Goal: Task Accomplishment & Management: Manage account settings

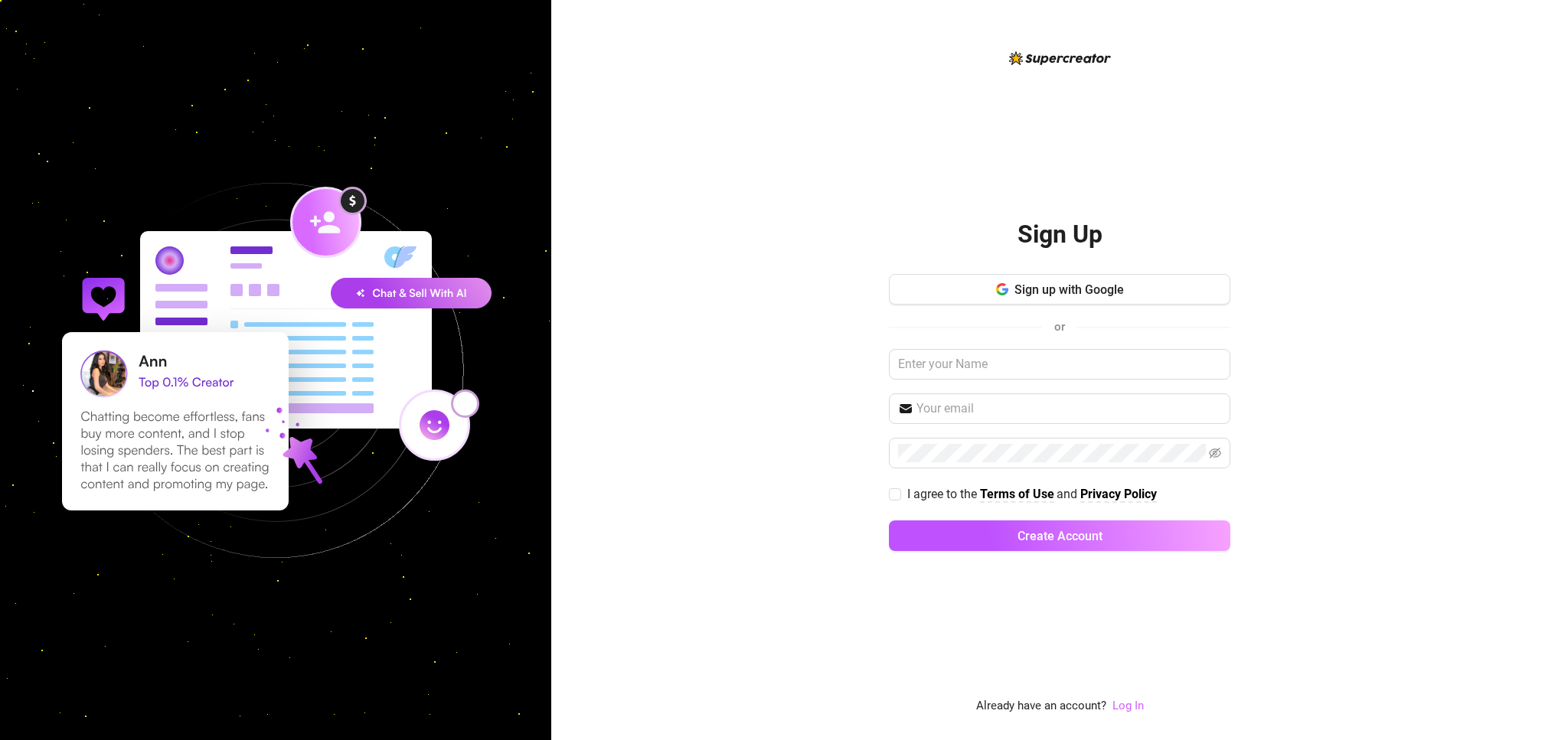
click at [1128, 705] on link "Log In" at bounding box center [1127, 706] width 31 height 14
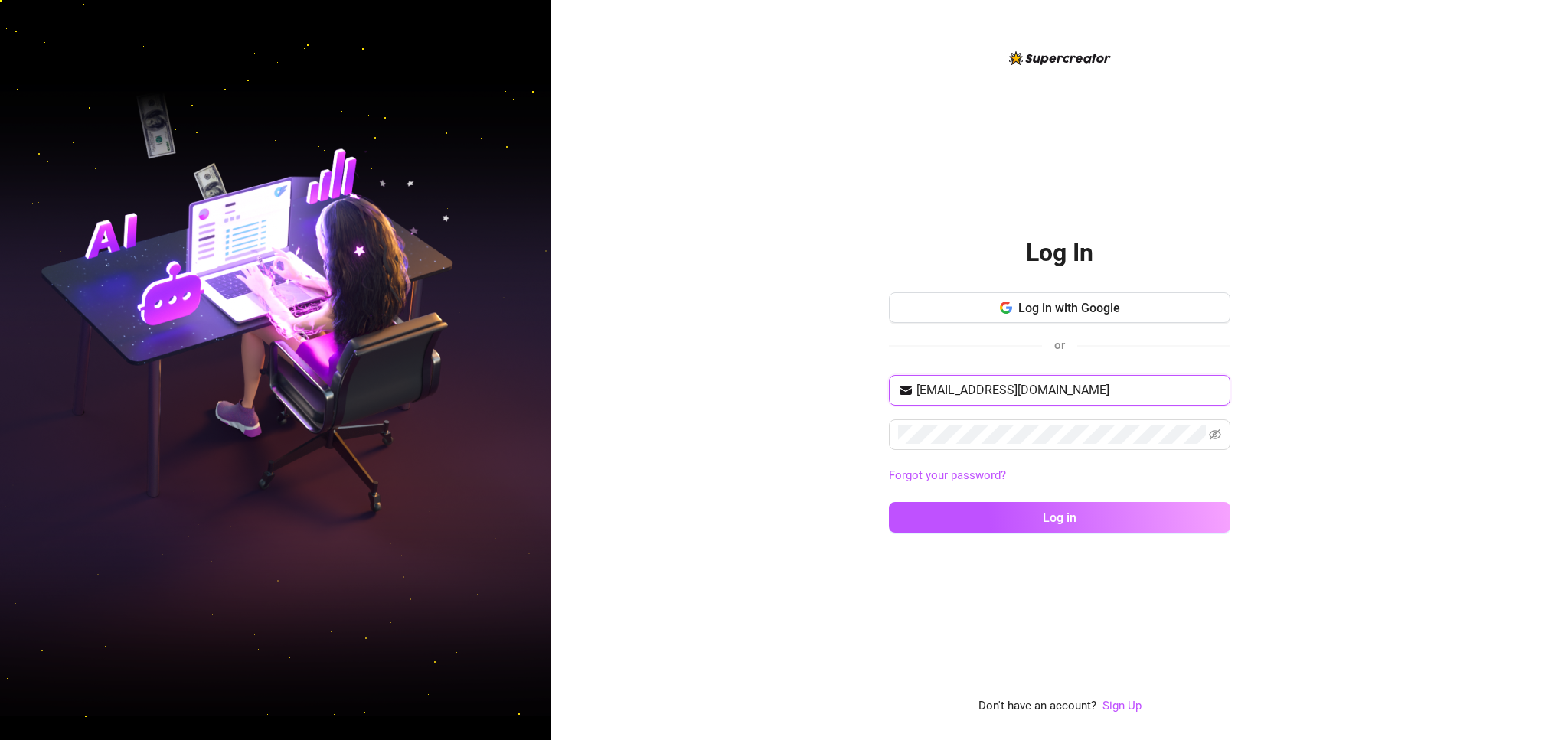
type input "[EMAIL_ADDRESS][DOMAIN_NAME]"
click at [1059, 516] on button "Log in" at bounding box center [1059, 517] width 342 height 31
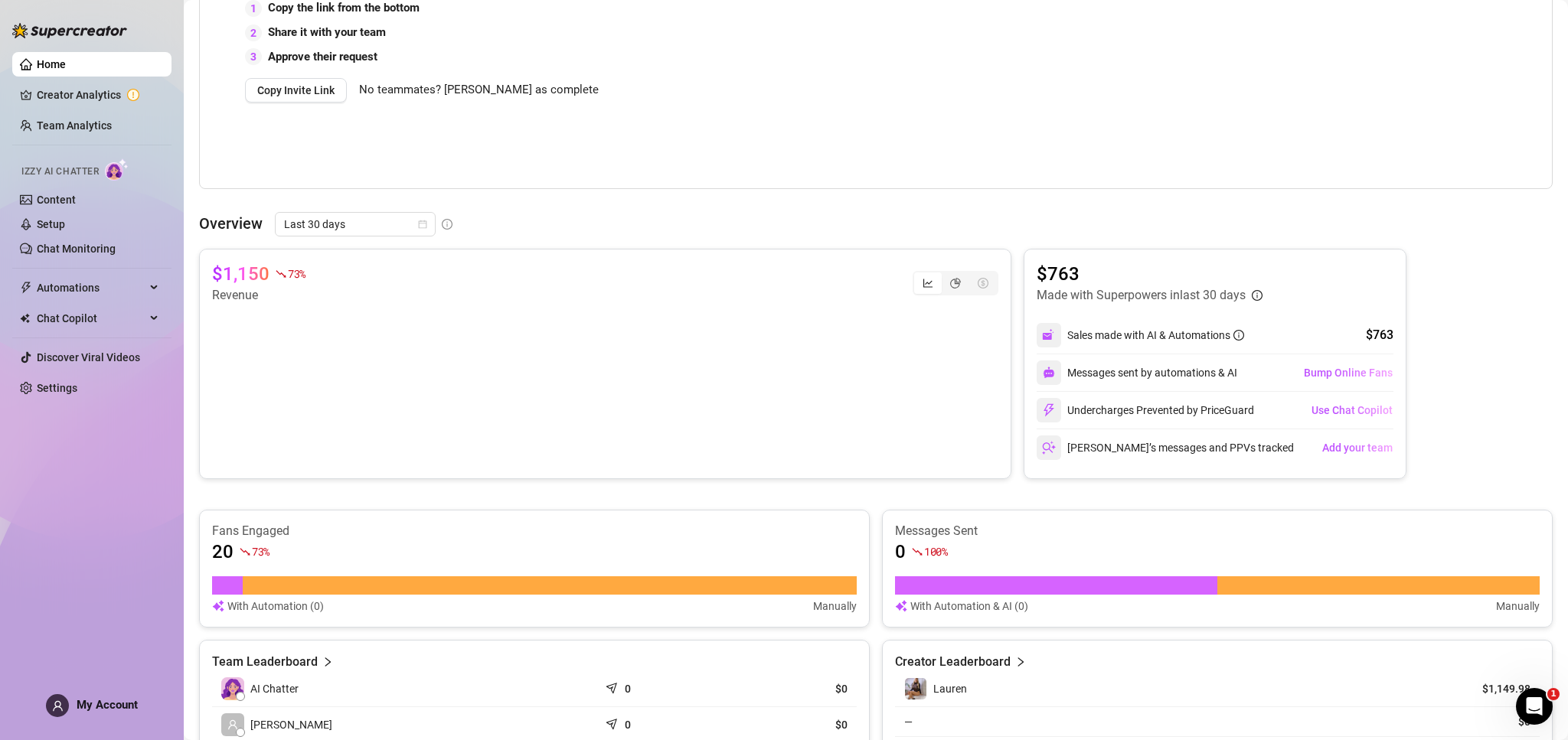
click at [65, 68] on link "Home" at bounding box center [52, 65] width 29 height 12
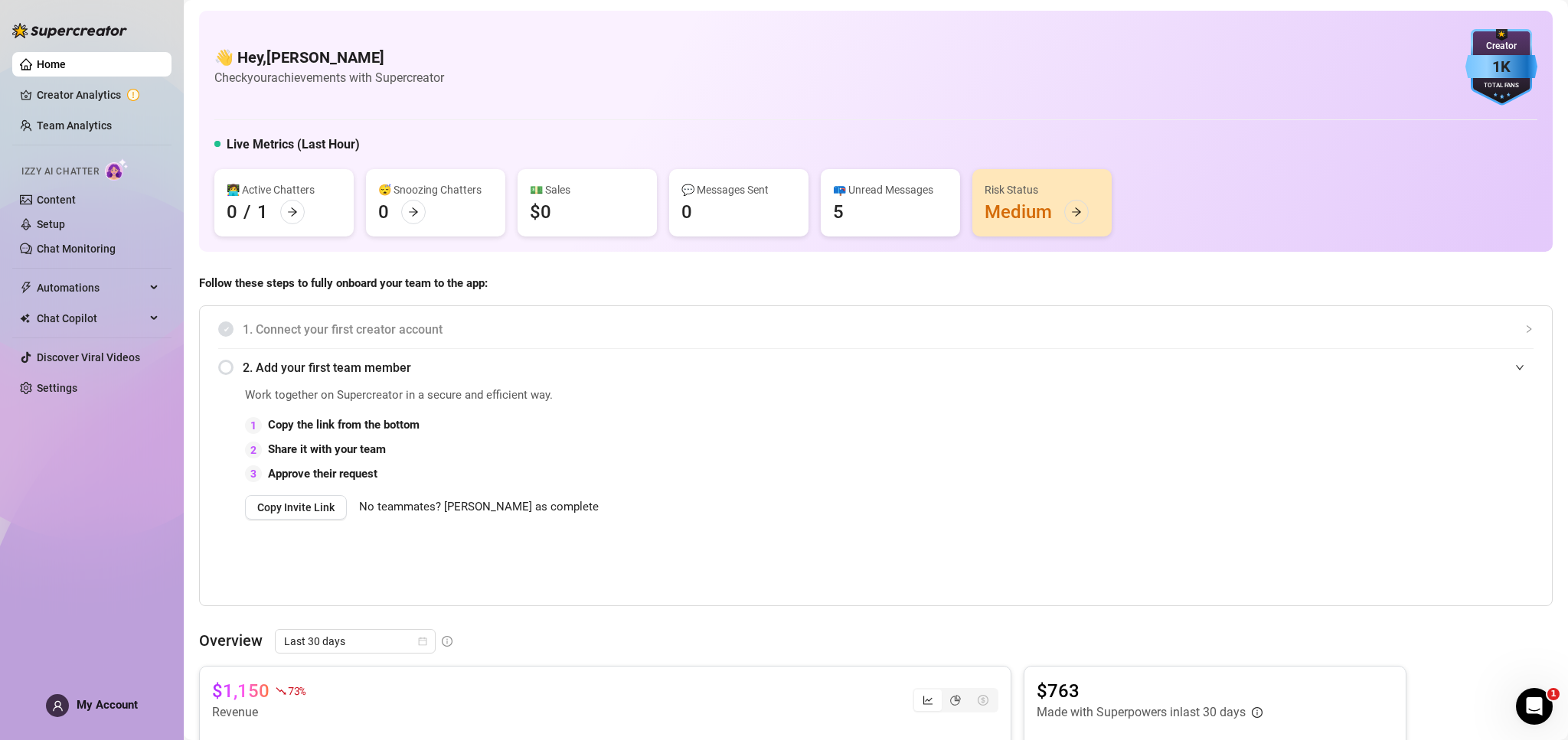
click at [122, 164] on img at bounding box center [117, 170] width 24 height 22
click at [65, 223] on link "Setup" at bounding box center [51, 224] width 28 height 12
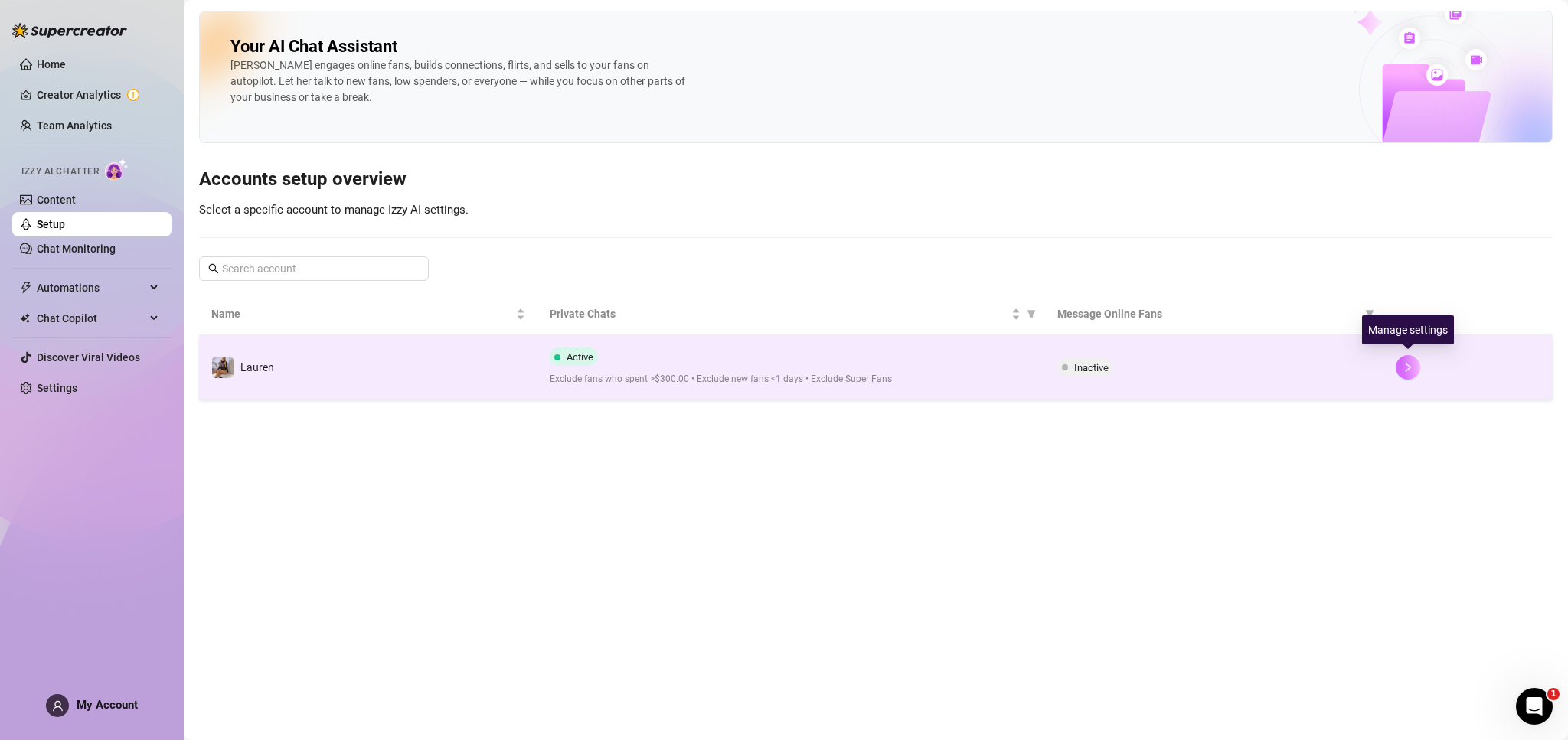
click at [1414, 367] on button "button" at bounding box center [1408, 367] width 24 height 24
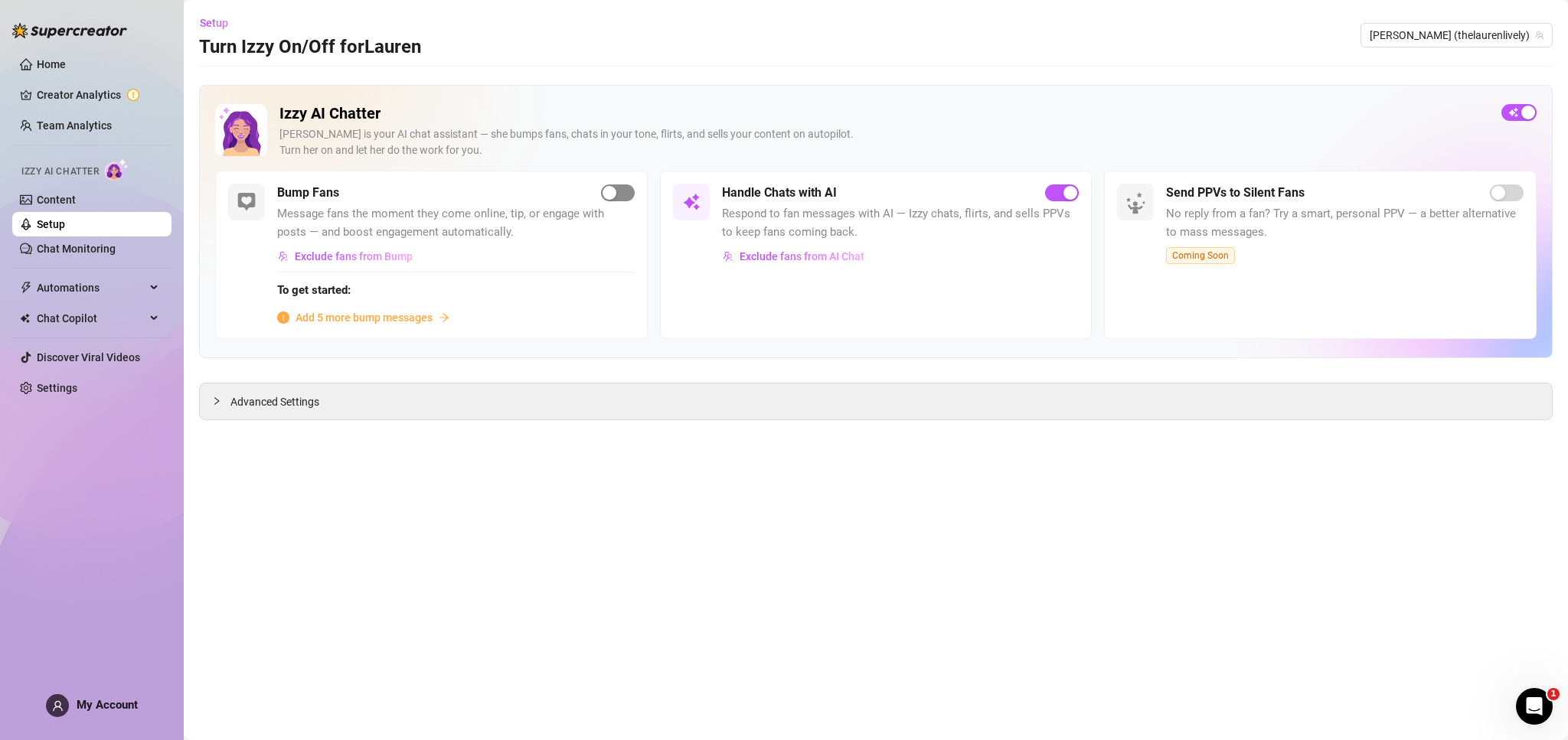
click at [621, 196] on span "button" at bounding box center [617, 193] width 34 height 17
click at [623, 191] on span "button" at bounding box center [617, 193] width 34 height 17
click at [964, 405] on div "Advanced Settings" at bounding box center [875, 402] width 1352 height 36
click at [1531, 30] on span "[PERSON_NAME] (thelaurenlively)" at bounding box center [1456, 35] width 174 height 23
click at [337, 412] on div "Advanced Settings" at bounding box center [875, 402] width 1352 height 36
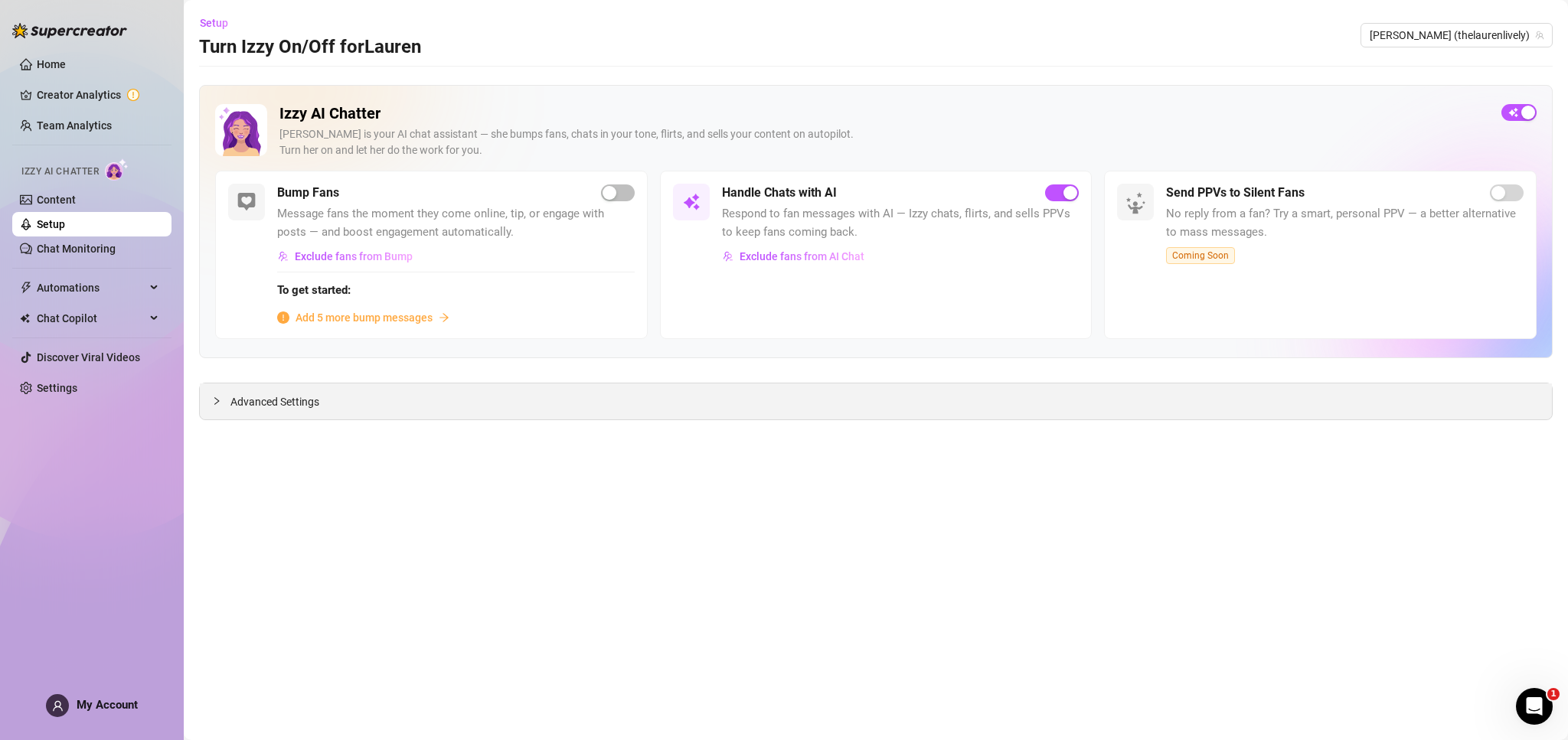
click at [278, 403] on span "Advanced Settings" at bounding box center [275, 402] width 89 height 17
click at [215, 403] on icon "collapsed" at bounding box center [216, 401] width 4 height 8
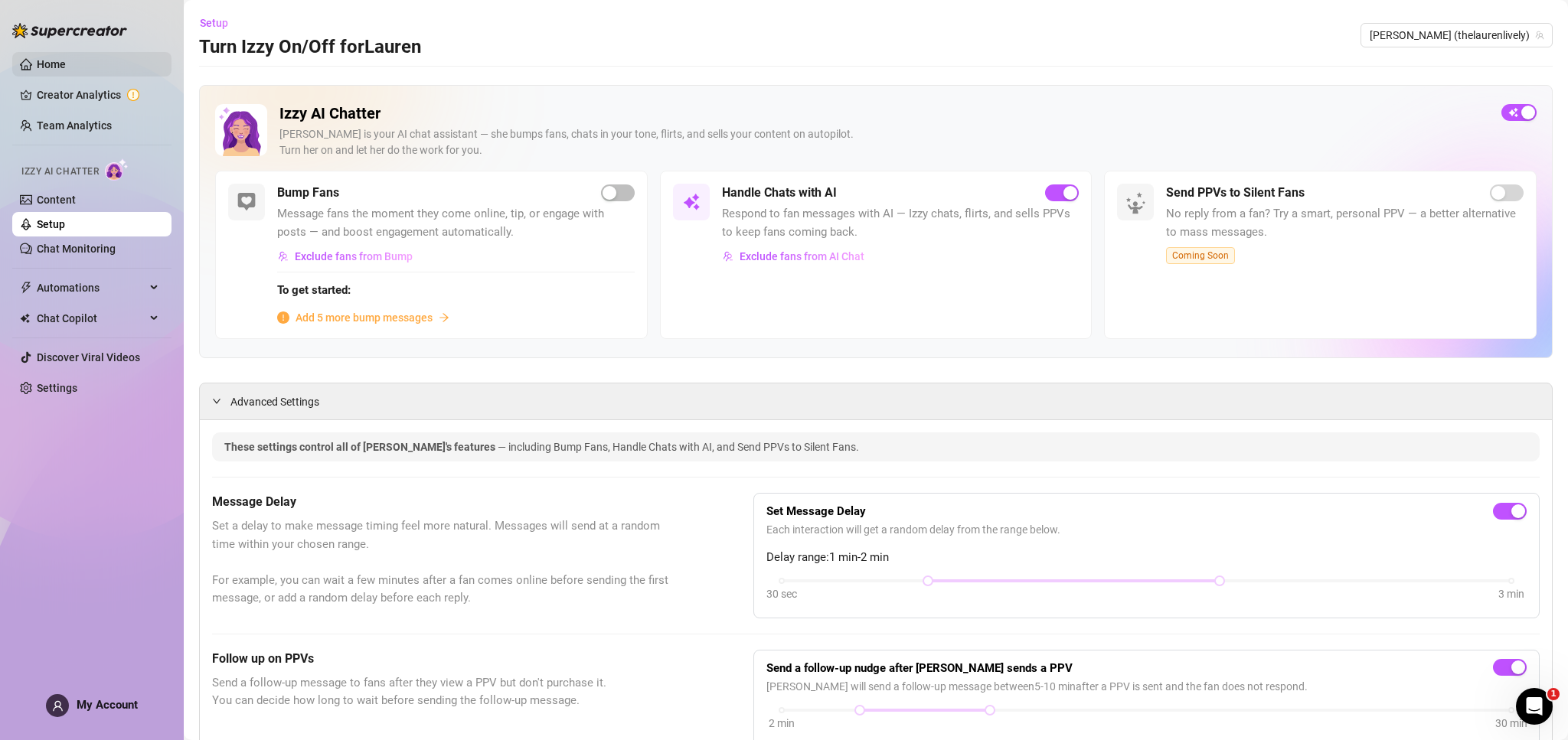
click at [58, 65] on link "Home" at bounding box center [52, 65] width 29 height 12
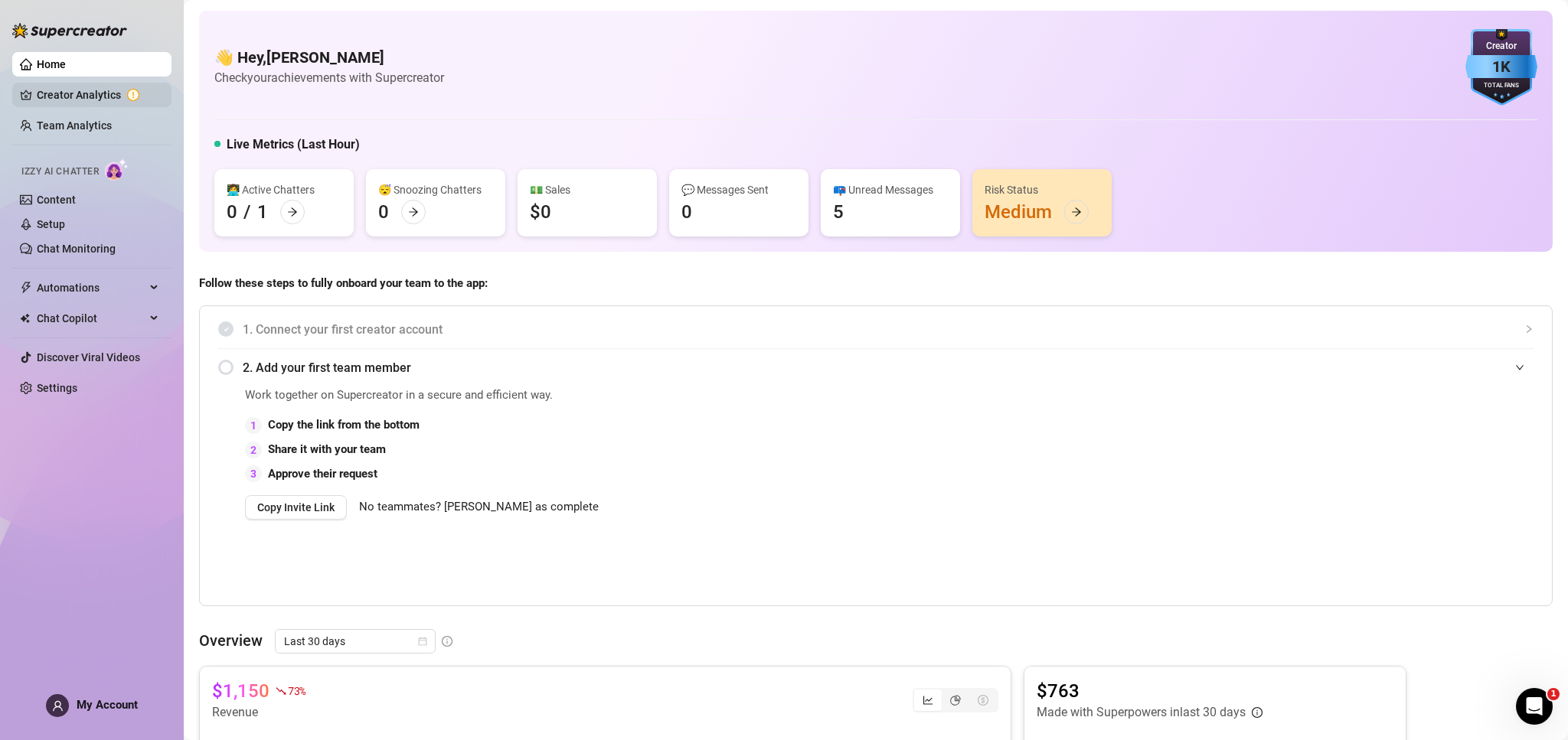
click at [71, 96] on link "Creator Analytics" at bounding box center [98, 95] width 122 height 24
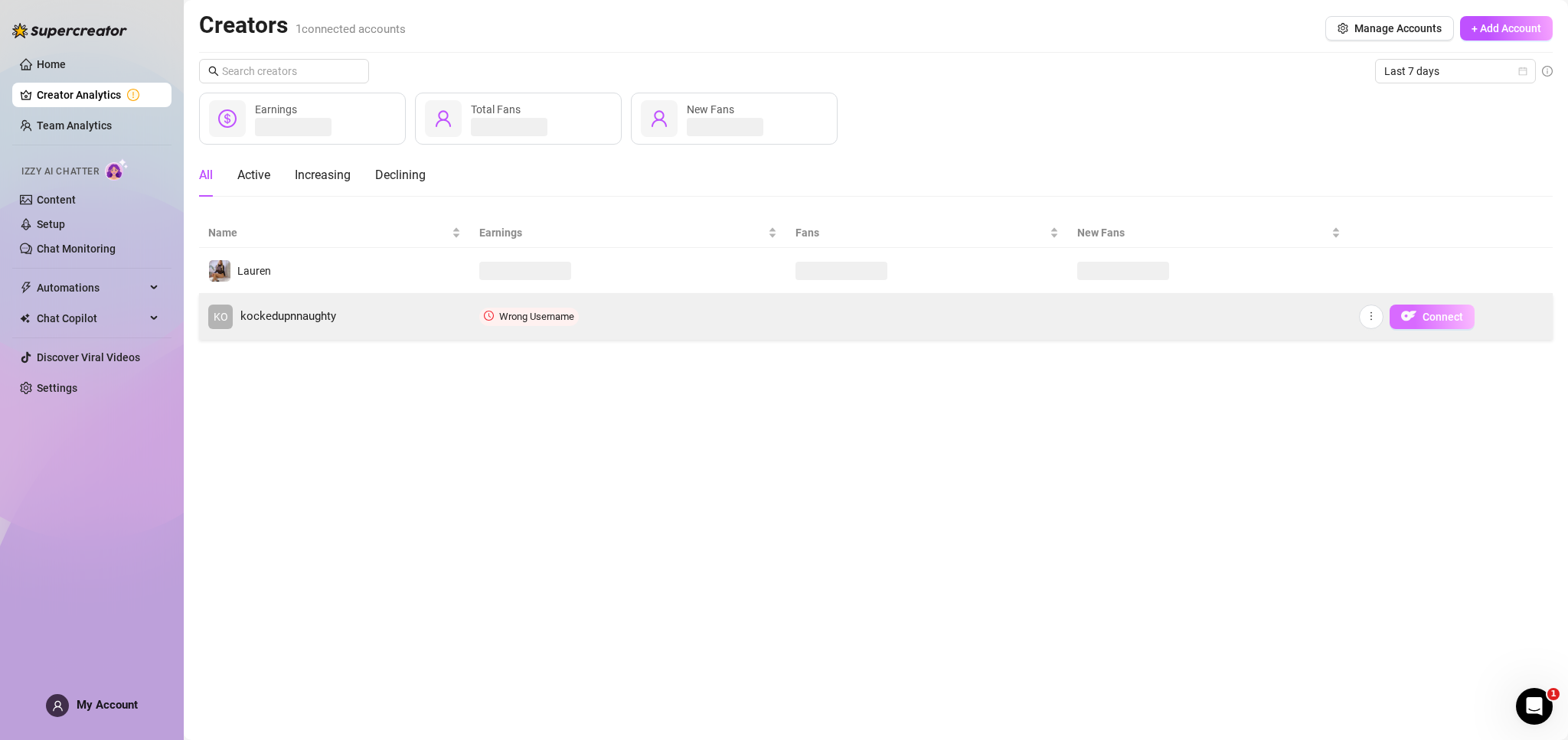
click at [1423, 315] on span "Connect" at bounding box center [1442, 317] width 40 height 12
click at [1373, 320] on icon "more" at bounding box center [1371, 316] width 10 height 10
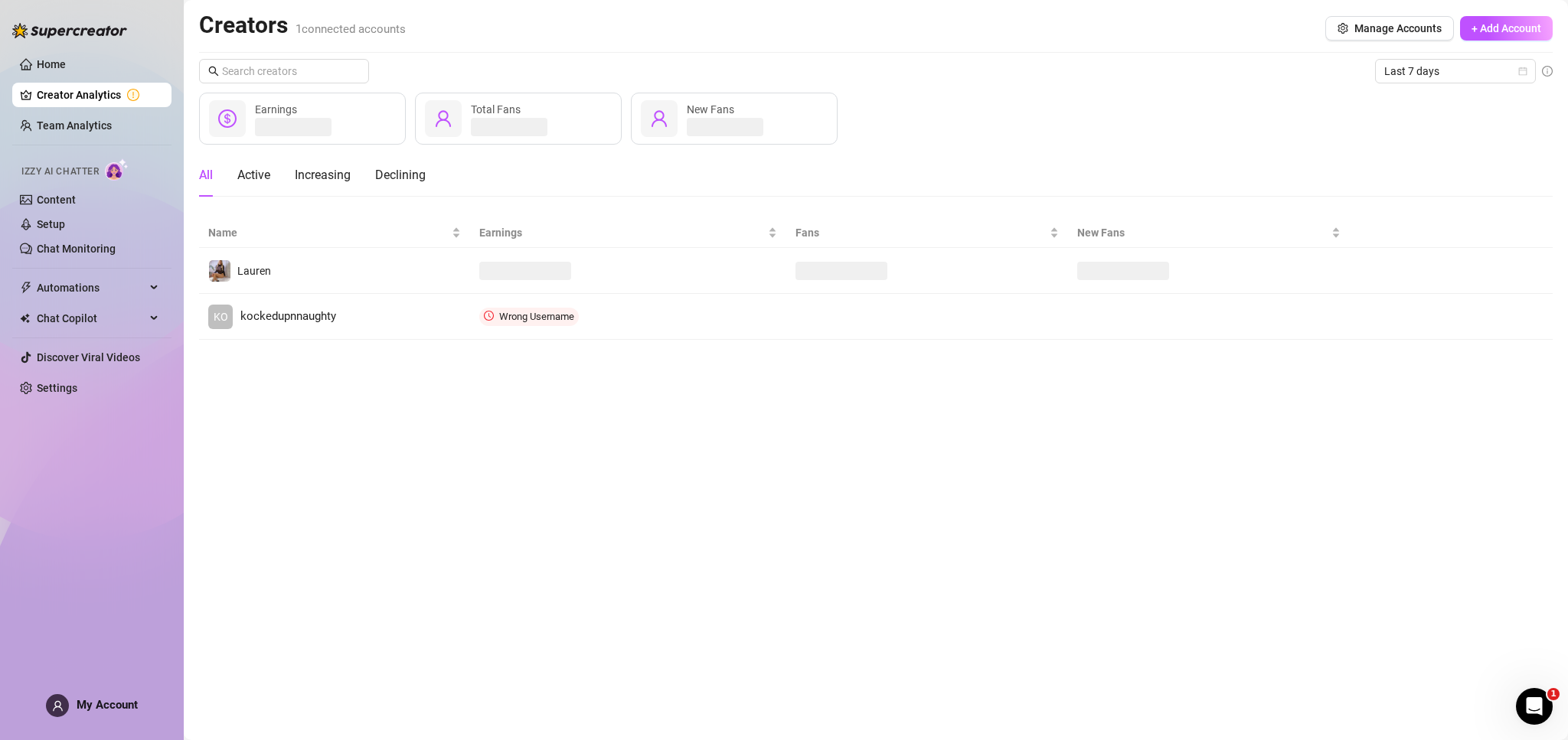
click at [1323, 385] on main "Creators 1 connected accounts Manage Accounts + Add Account Last 7 days Earning…" at bounding box center [875, 370] width 1384 height 740
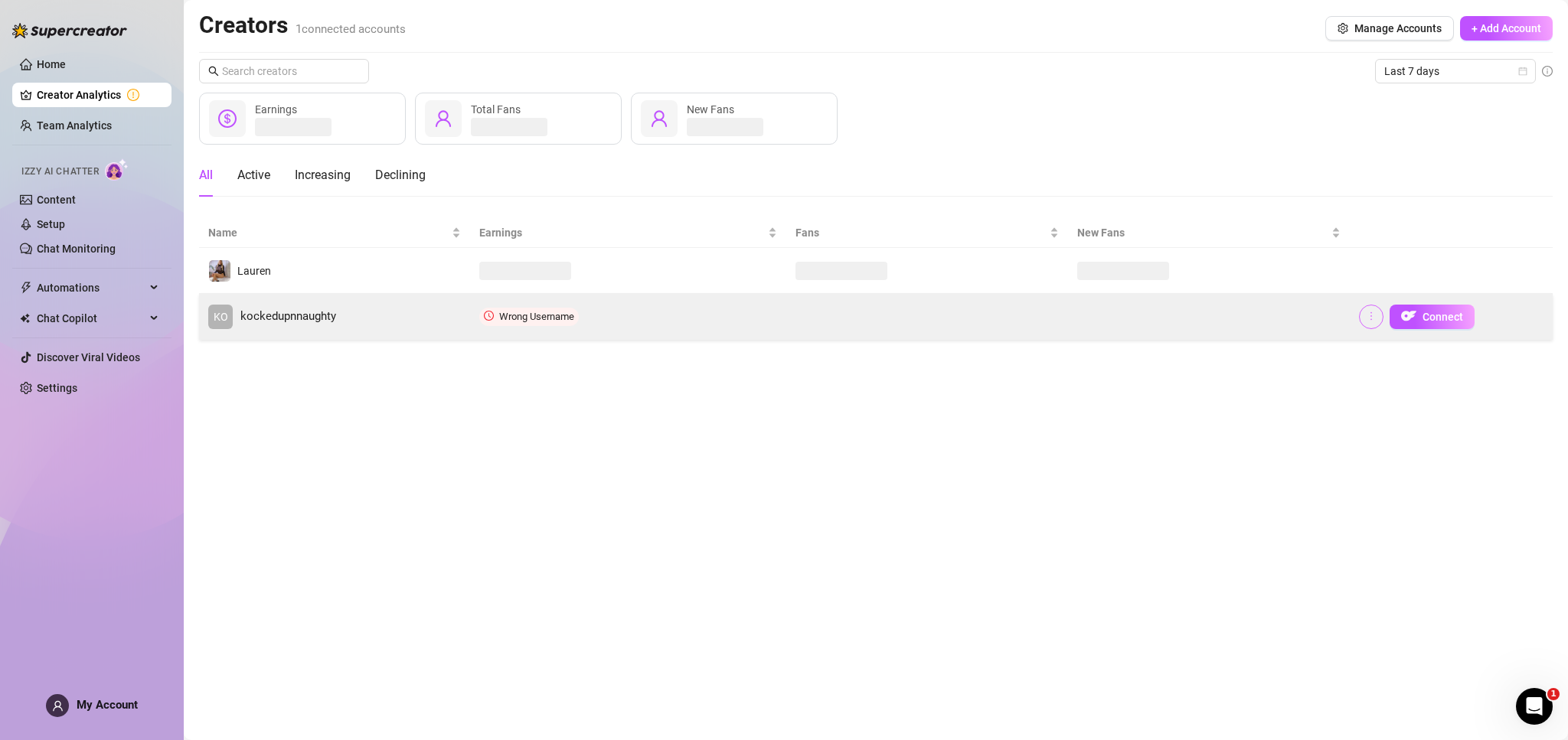
click at [1368, 315] on icon "more" at bounding box center [1371, 316] width 10 height 10
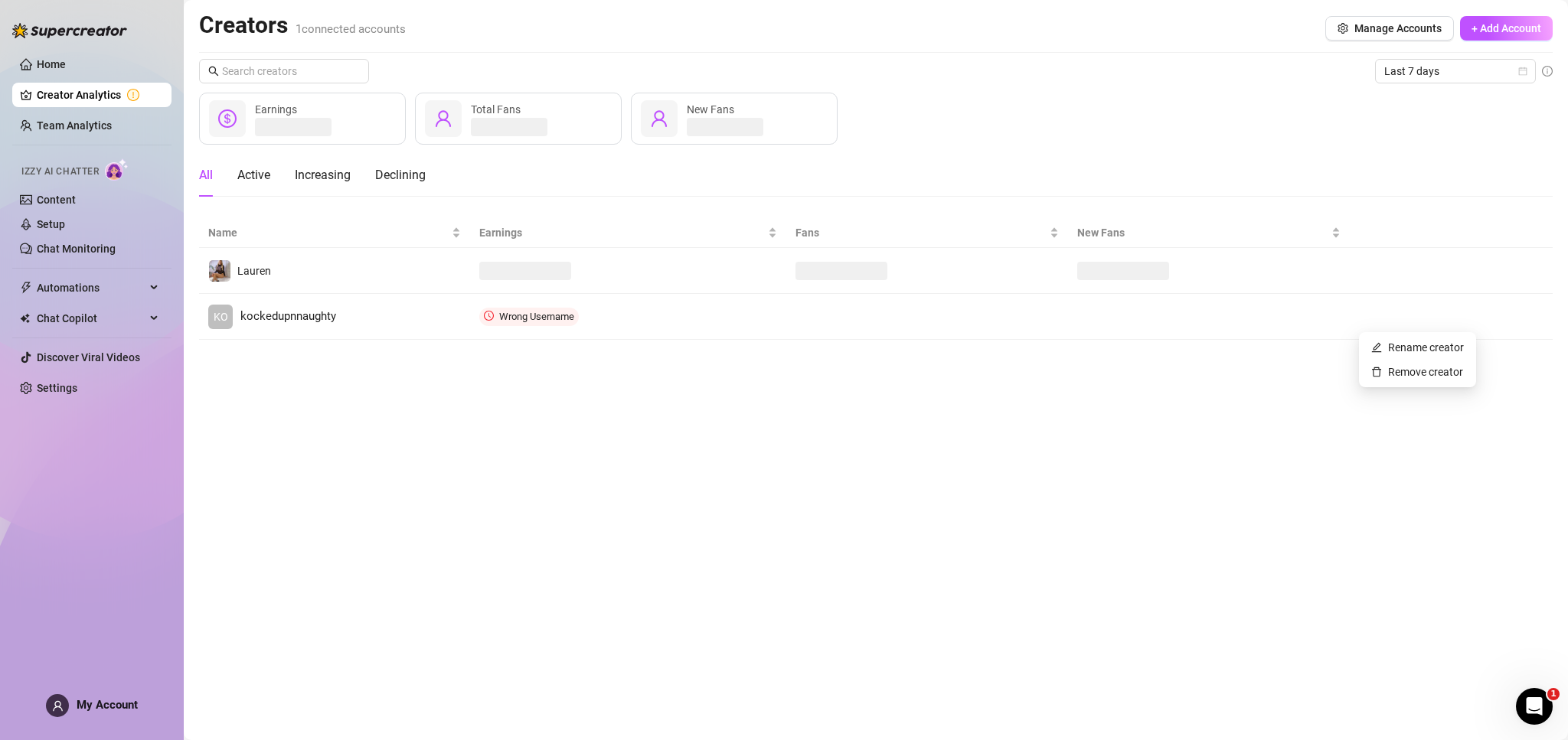
click at [1215, 450] on main "Creators 1 connected accounts Manage Accounts + Add Account Last 7 days Earning…" at bounding box center [875, 370] width 1384 height 740
